Goal: Check status: Check status

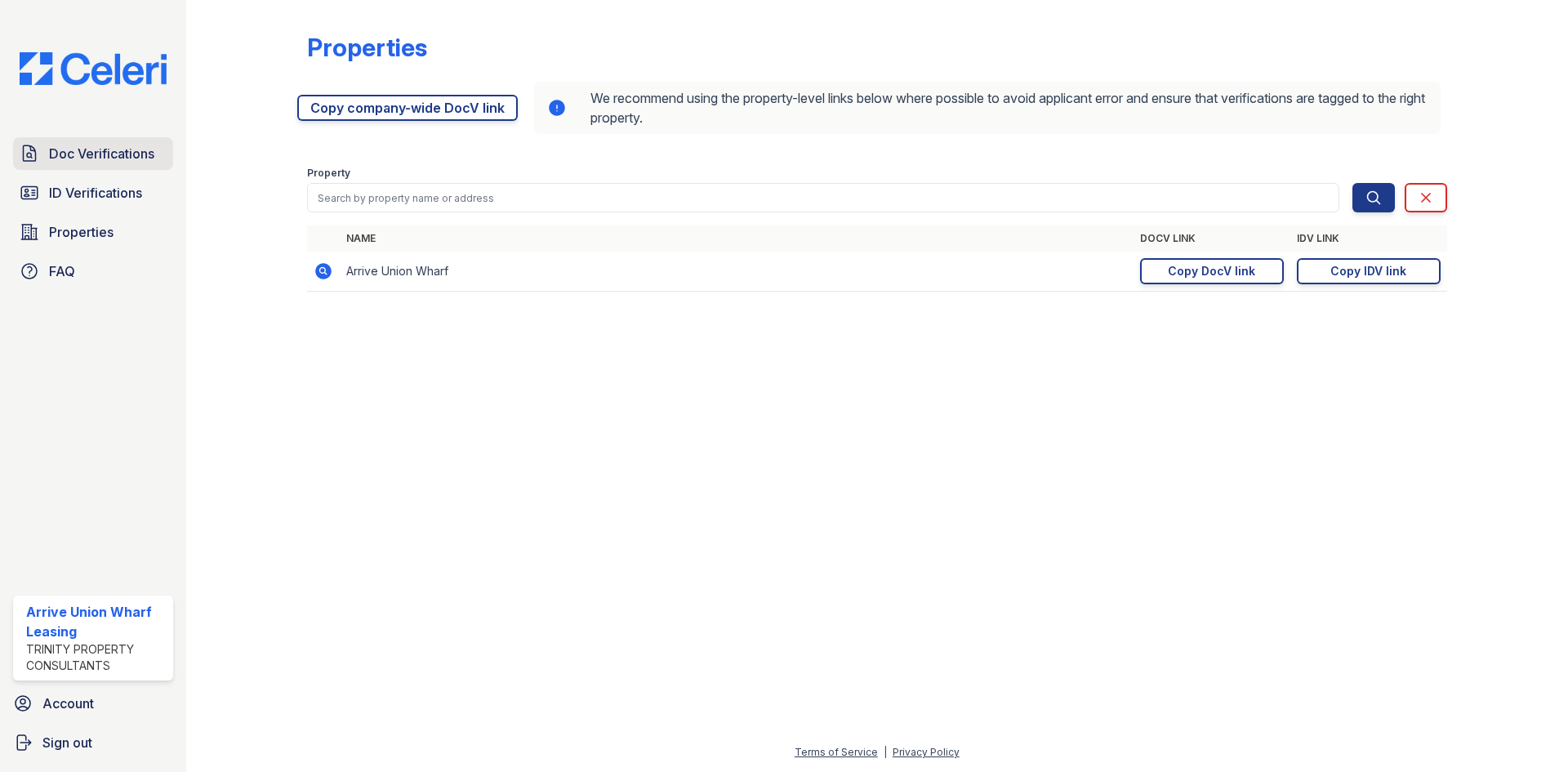
click at [82, 159] on span "Doc Verifications" at bounding box center [101, 153] width 106 height 20
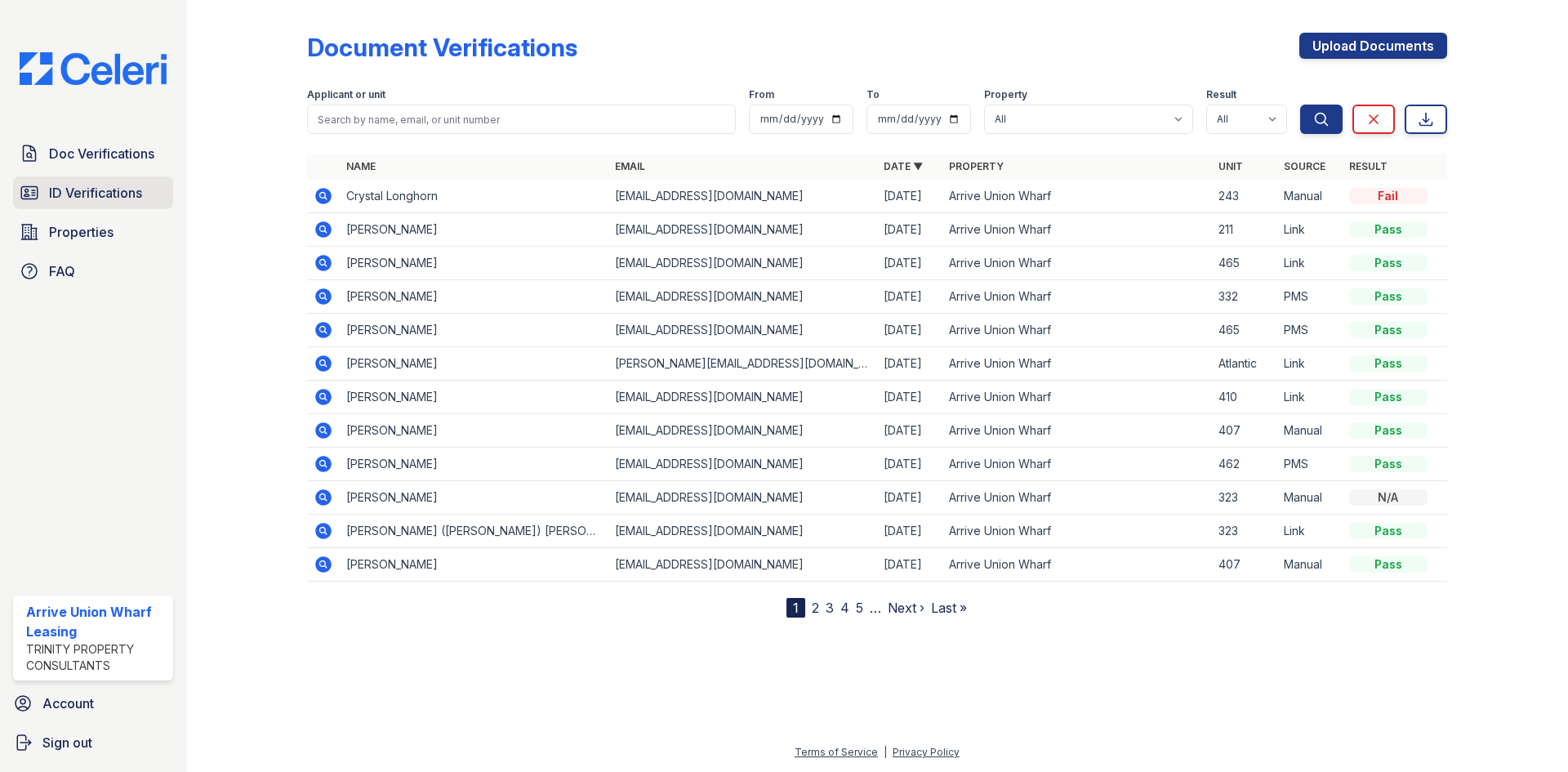
click at [89, 194] on span "ID Verifications" at bounding box center [95, 193] width 93 height 20
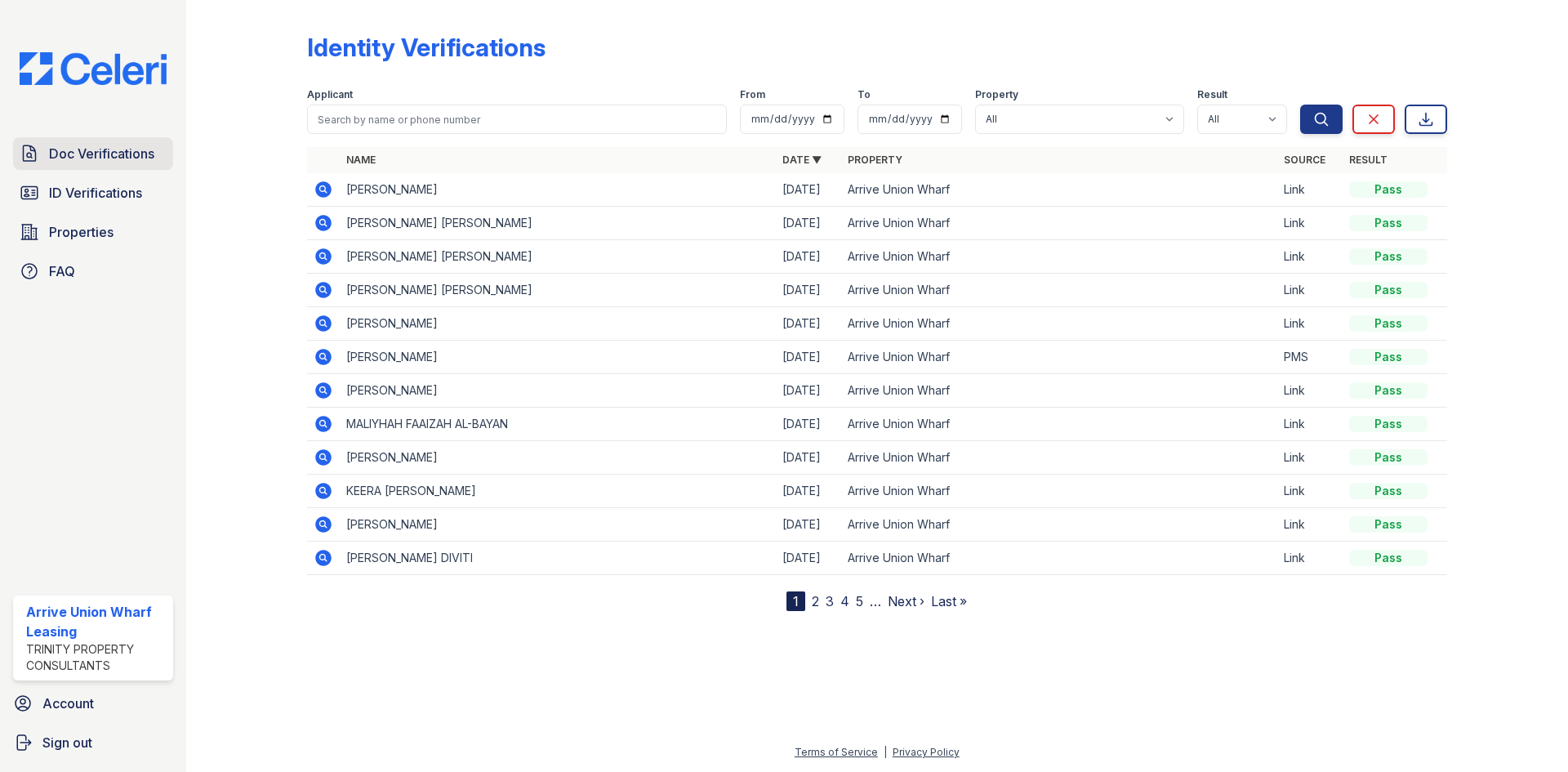
click at [67, 159] on span "Doc Verifications" at bounding box center [101, 153] width 106 height 20
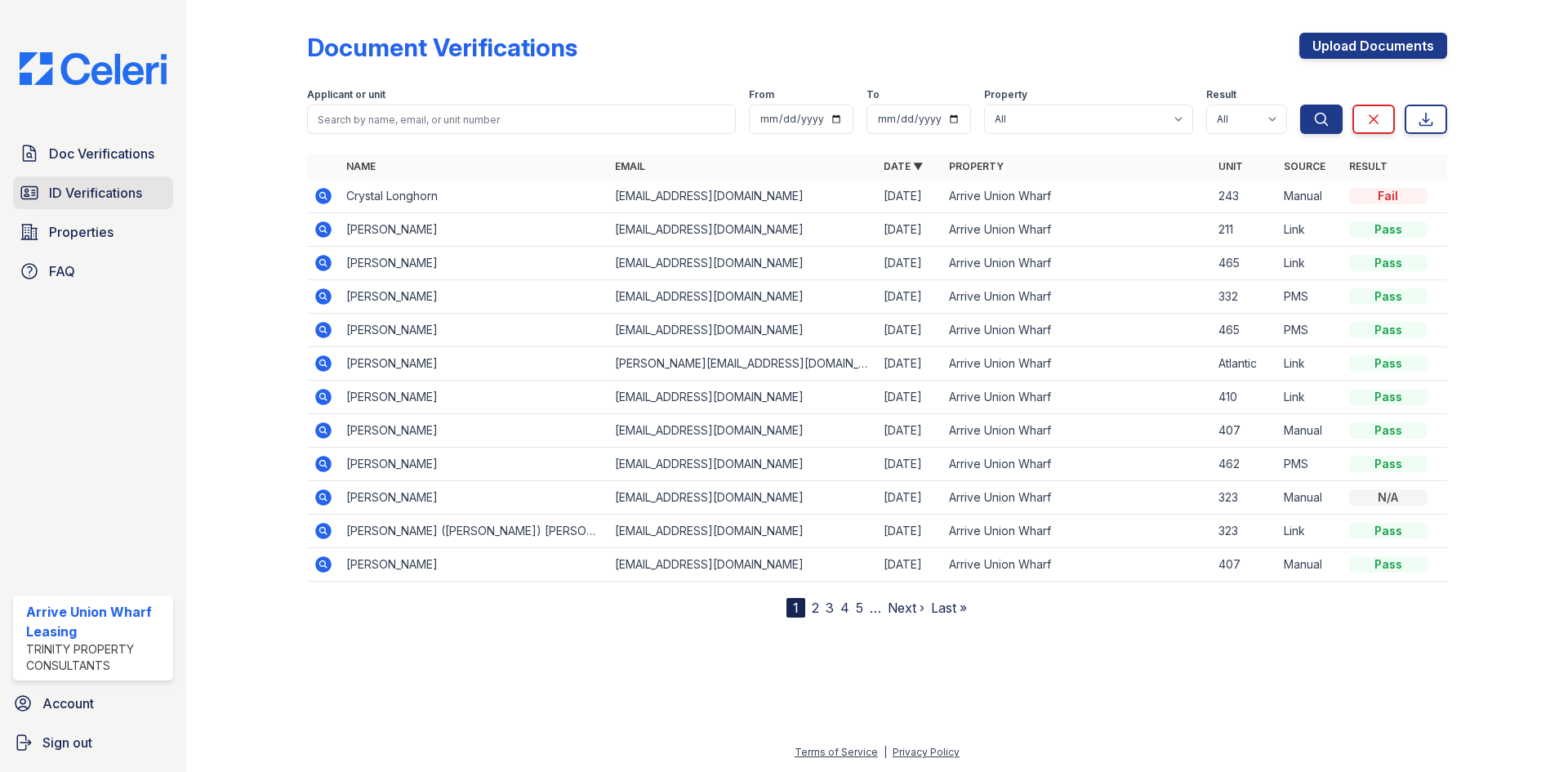
click at [107, 196] on span "ID Verifications" at bounding box center [95, 193] width 93 height 20
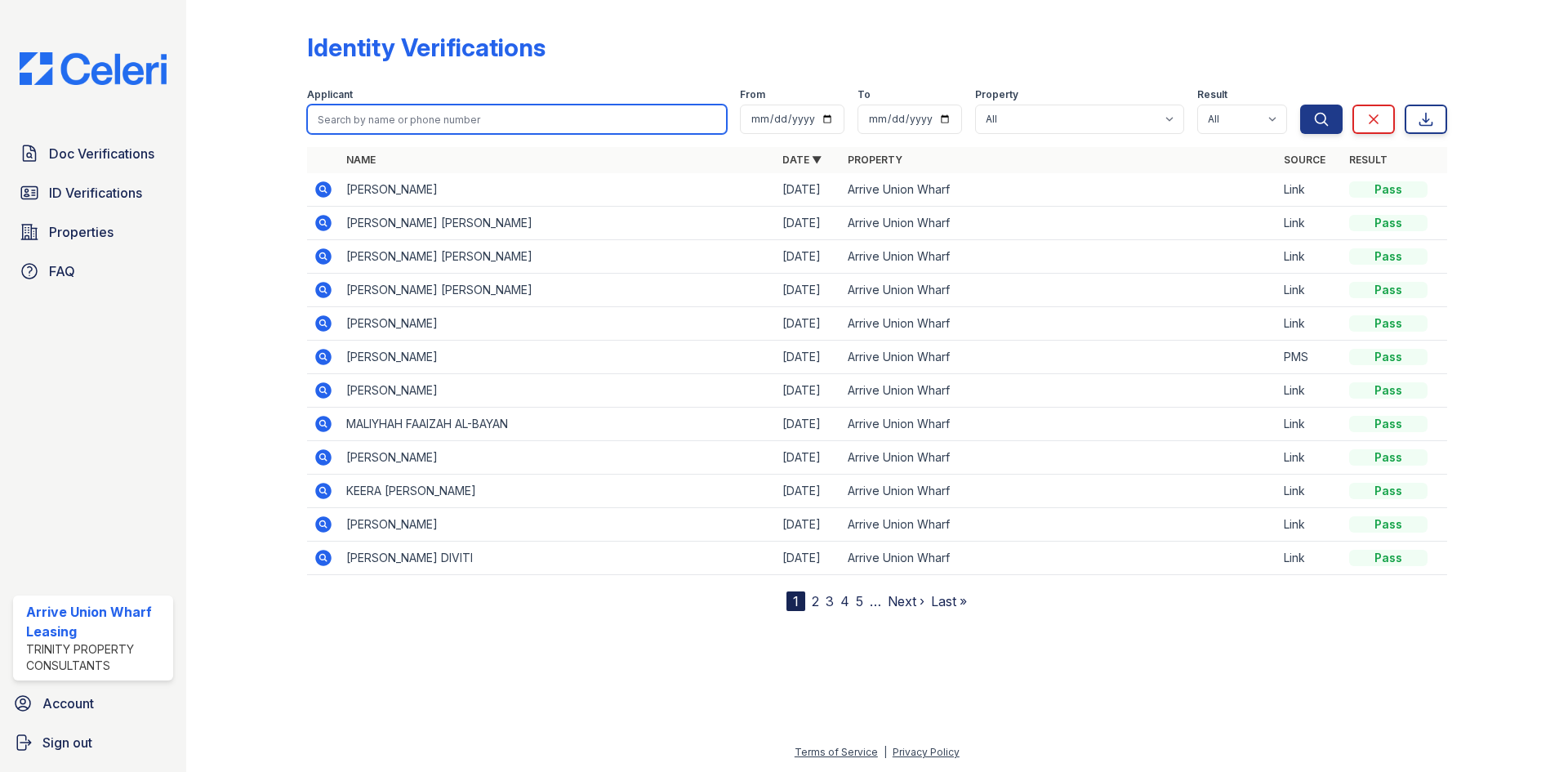
click at [376, 122] on input "search" at bounding box center [517, 119] width 420 height 30
type input "[PERSON_NAME]"
click at [1301, 105] on button "Search" at bounding box center [1321, 119] width 42 height 30
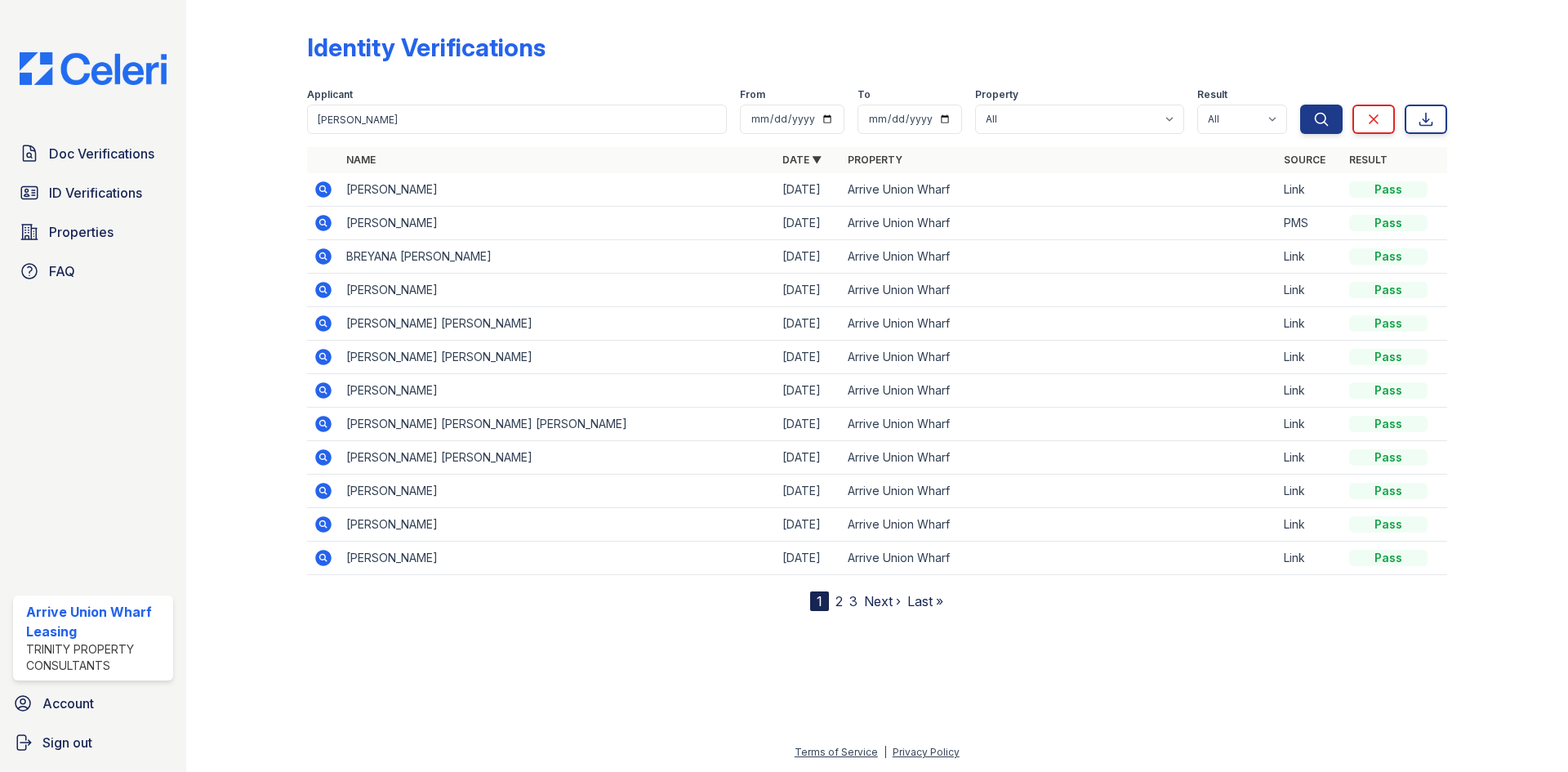
click at [329, 188] on icon at bounding box center [323, 190] width 16 height 16
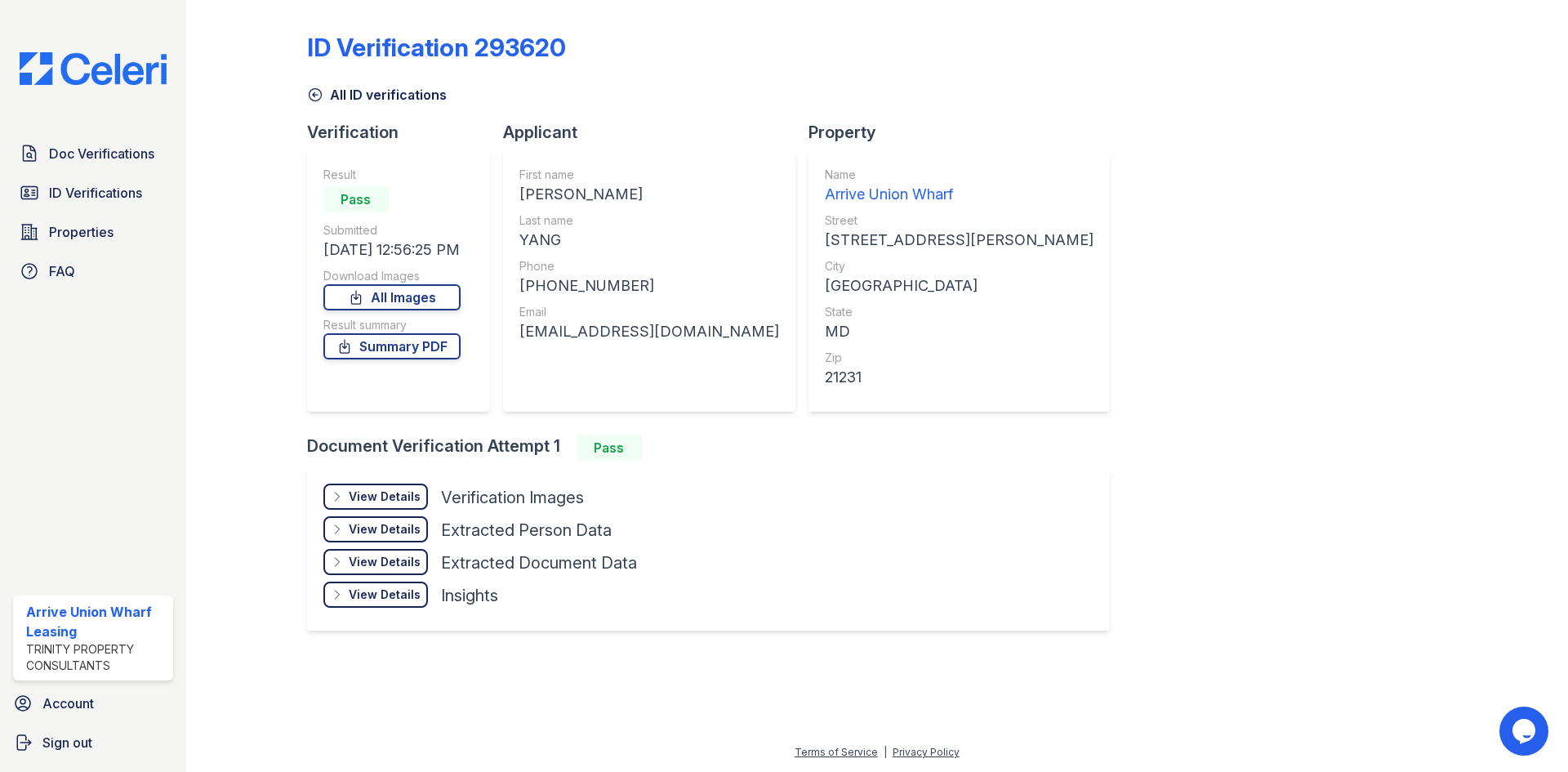
click at [383, 499] on div "View Details" at bounding box center [385, 497] width 72 height 16
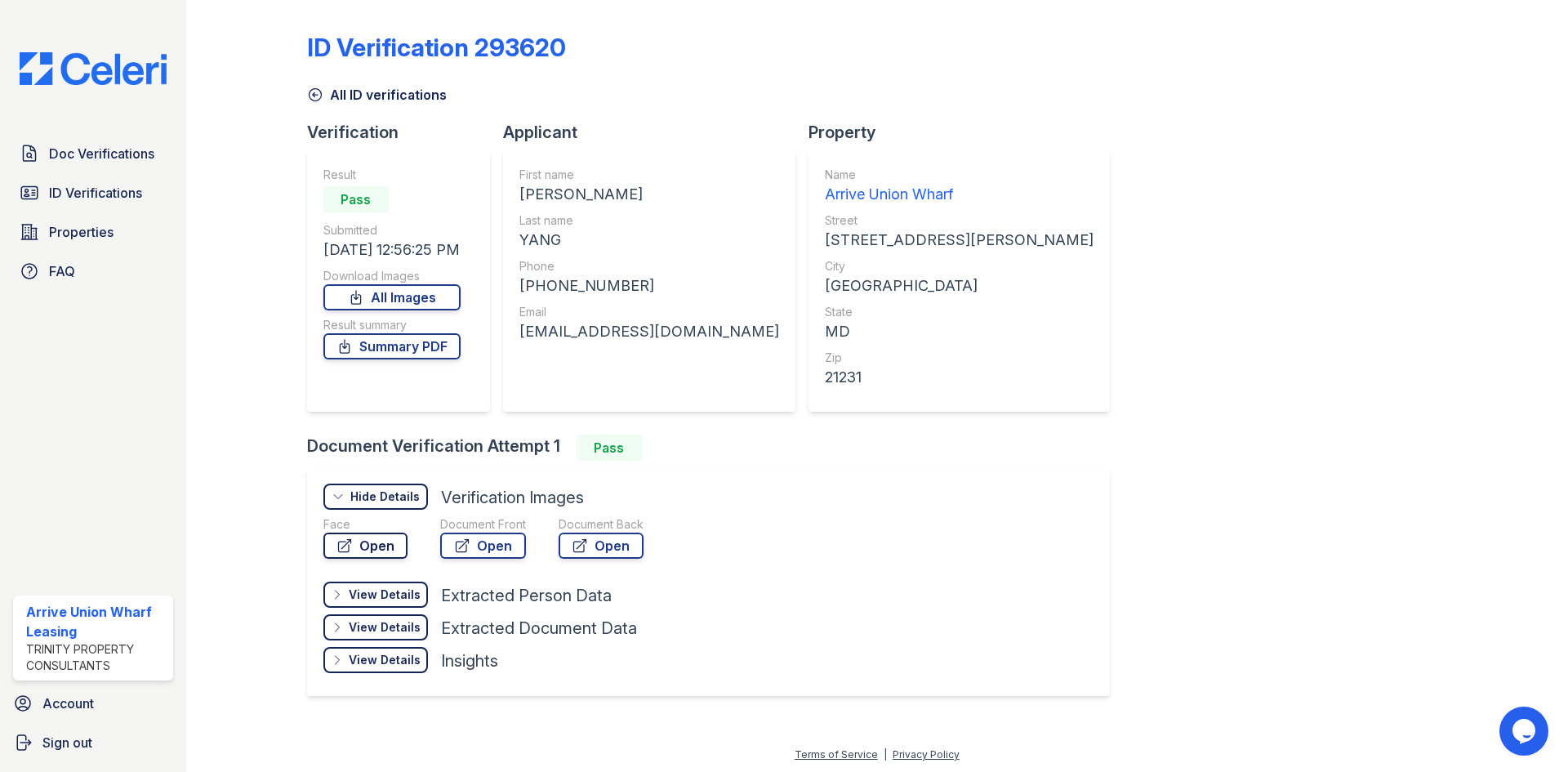
click at [380, 547] on link "Open" at bounding box center [365, 545] width 84 height 26
